Goal: Navigation & Orientation: Find specific page/section

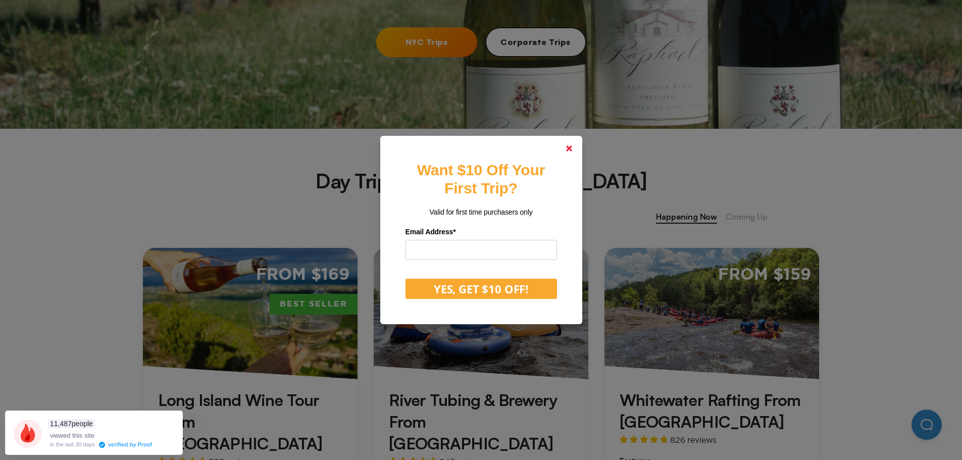
click at [573, 144] on link at bounding box center [569, 148] width 24 height 24
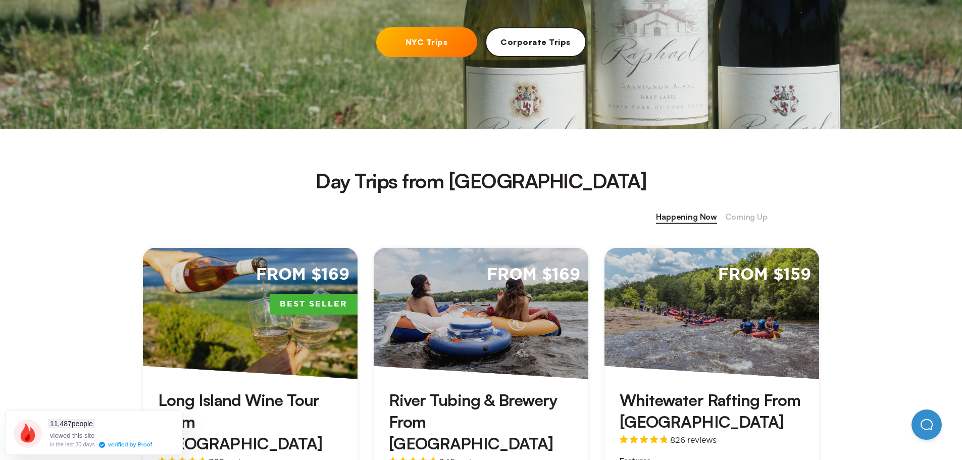
scroll to position [505, 0]
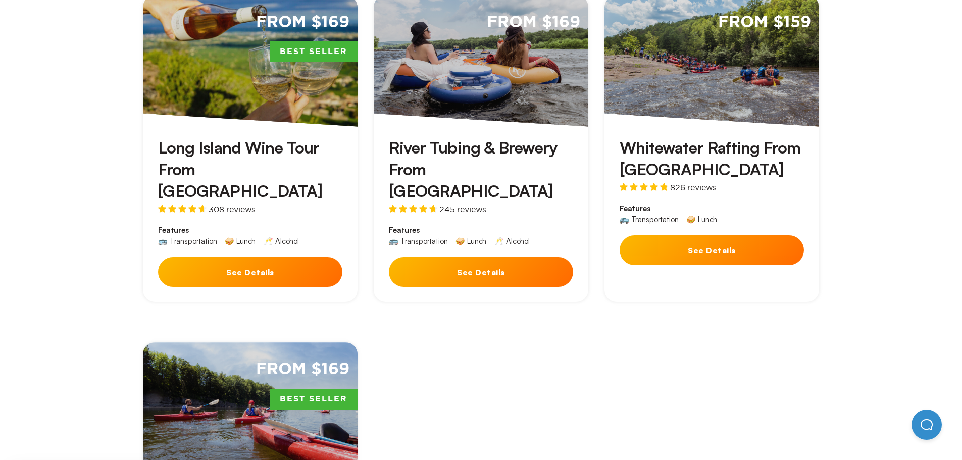
click at [509, 257] on button "See Details" at bounding box center [481, 272] width 184 height 30
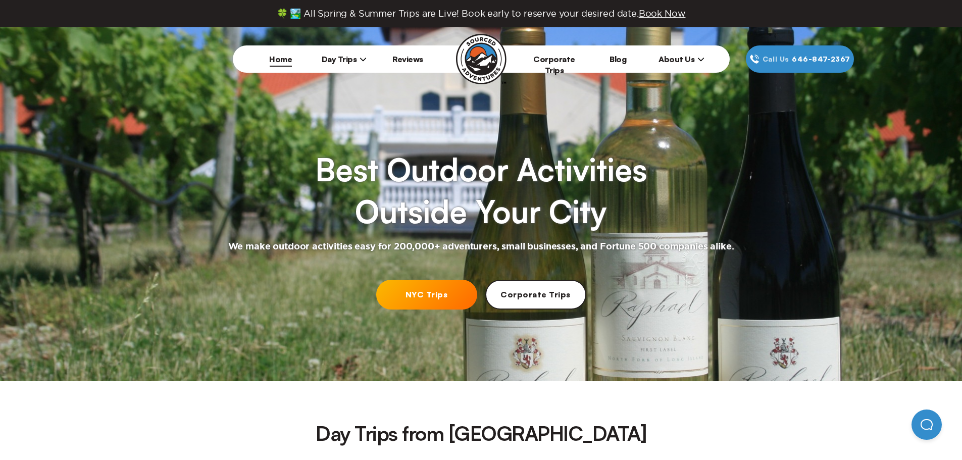
scroll to position [505, 0]
click at [356, 58] on span "Day Trips" at bounding box center [344, 59] width 45 height 10
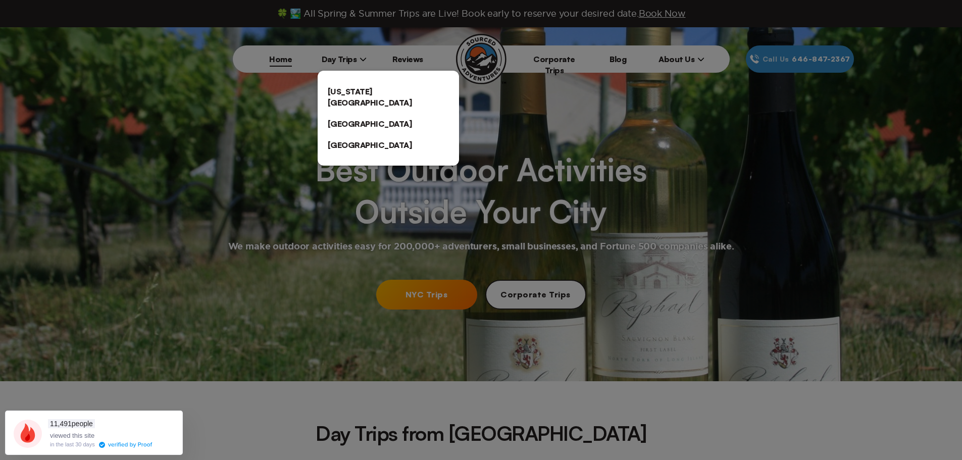
click at [352, 92] on link "[US_STATE][GEOGRAPHIC_DATA]" at bounding box center [388, 97] width 141 height 32
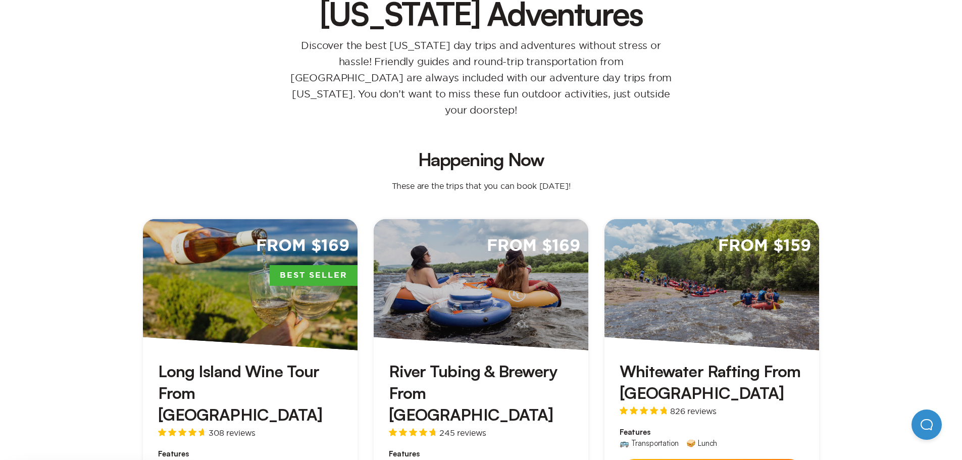
scroll to position [50, 0]
